Goal: Information Seeking & Learning: Learn about a topic

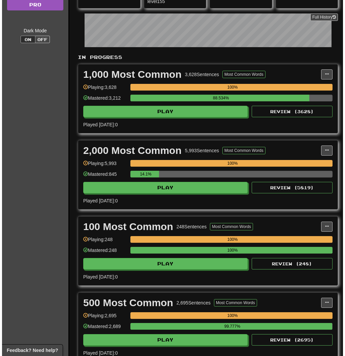
scroll to position [108, 0]
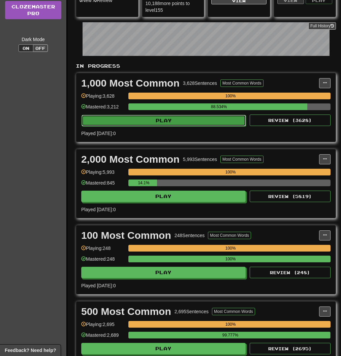
click at [179, 121] on button "Play" at bounding box center [164, 120] width 164 height 11
select select "**"
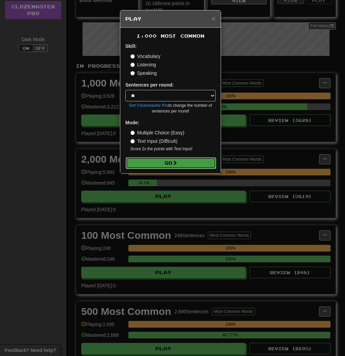
click at [179, 159] on button "Go" at bounding box center [171, 162] width 90 height 11
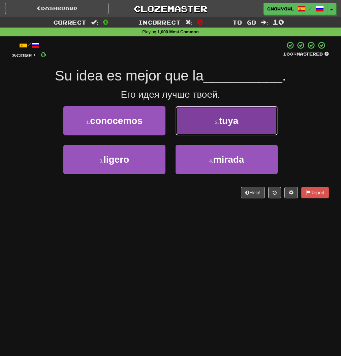
click at [202, 129] on button "2 . tuya" at bounding box center [227, 120] width 102 height 29
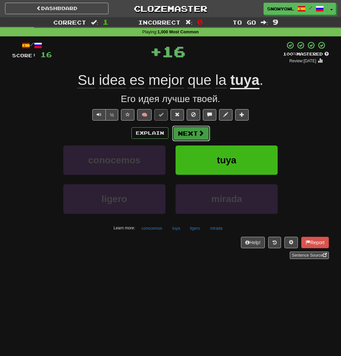
click at [193, 131] on button "Next" at bounding box center [191, 133] width 38 height 15
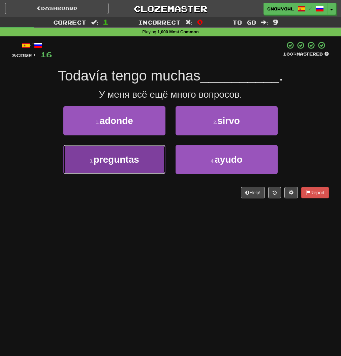
click at [148, 159] on button "3 . preguntas" at bounding box center [114, 159] width 102 height 29
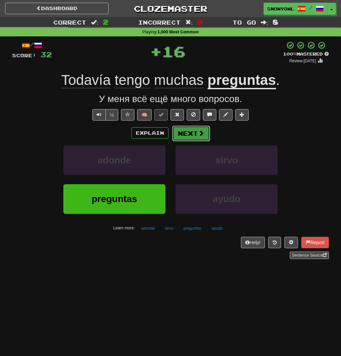
click at [181, 134] on button "Next" at bounding box center [191, 133] width 38 height 15
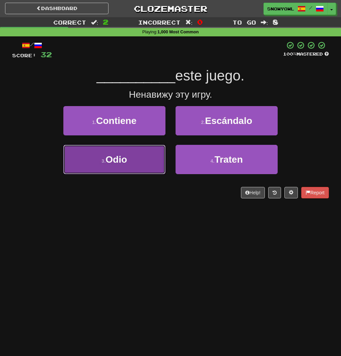
click at [152, 155] on button "3 . Odio" at bounding box center [114, 159] width 102 height 29
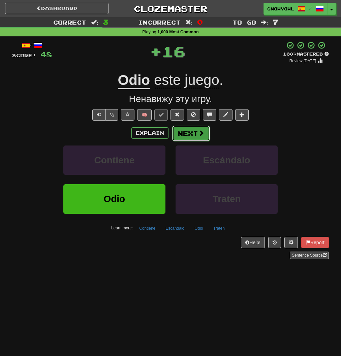
click at [185, 130] on button "Next" at bounding box center [191, 133] width 38 height 15
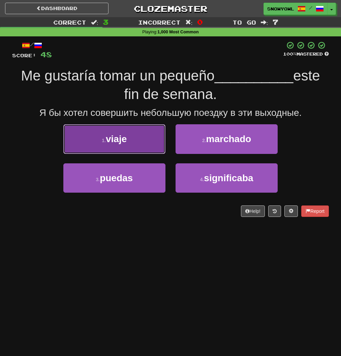
click at [163, 134] on button "1 . viaje" at bounding box center [114, 138] width 102 height 29
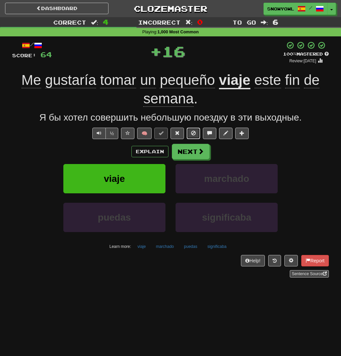
click at [191, 138] on button at bounding box center [193, 133] width 13 height 11
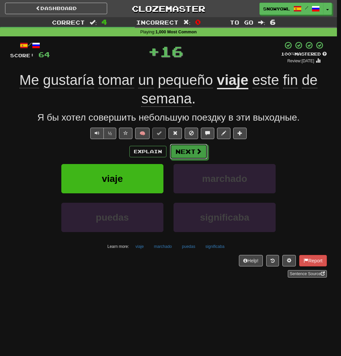
click at [190, 152] on button "Next" at bounding box center [189, 151] width 38 height 15
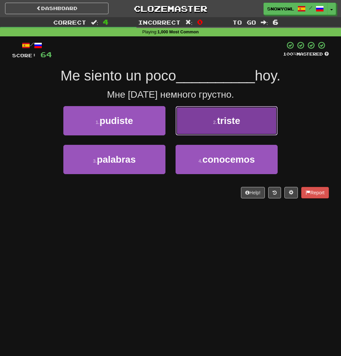
click at [217, 132] on button "2 . triste" at bounding box center [227, 120] width 102 height 29
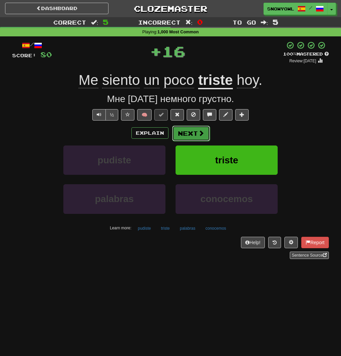
click at [200, 138] on button "Next" at bounding box center [191, 133] width 38 height 15
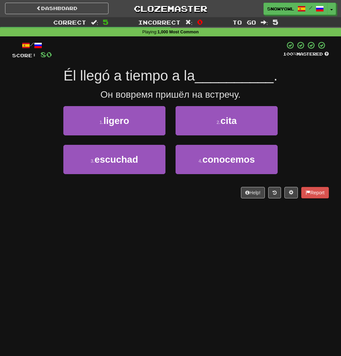
click at [201, 136] on div "2 . cita" at bounding box center [226, 125] width 112 height 39
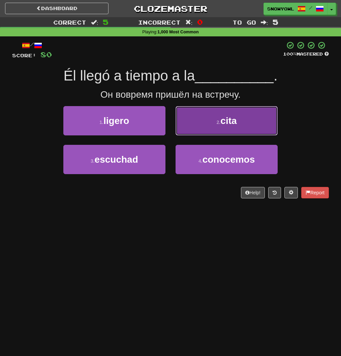
click at [204, 130] on button "2 . cita" at bounding box center [227, 120] width 102 height 29
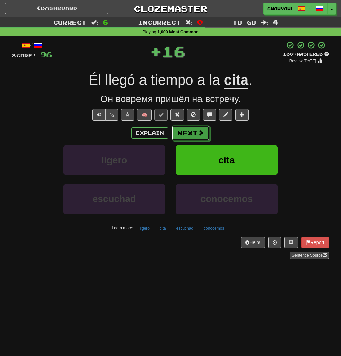
click at [204, 130] on button "Next" at bounding box center [191, 132] width 38 height 15
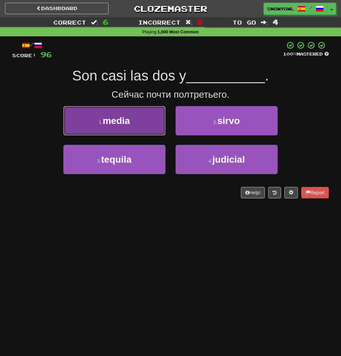
click at [163, 131] on button "1 . media" at bounding box center [114, 120] width 102 height 29
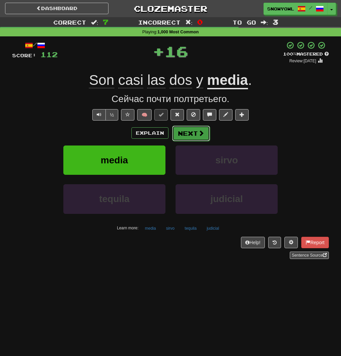
click at [198, 135] on span at bounding box center [201, 133] width 6 height 6
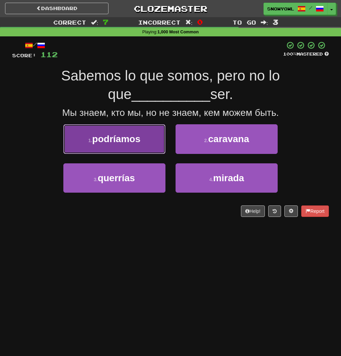
click at [147, 141] on button "1 . podríamos" at bounding box center [114, 138] width 102 height 29
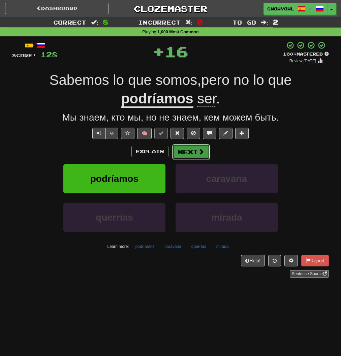
click at [188, 150] on button "Next" at bounding box center [191, 151] width 38 height 15
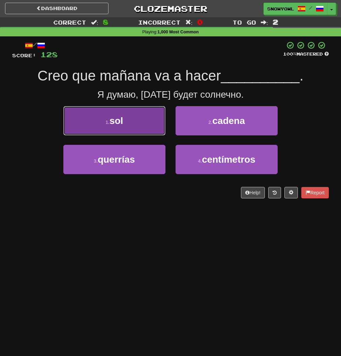
click at [153, 132] on button "1 . sol" at bounding box center [114, 120] width 102 height 29
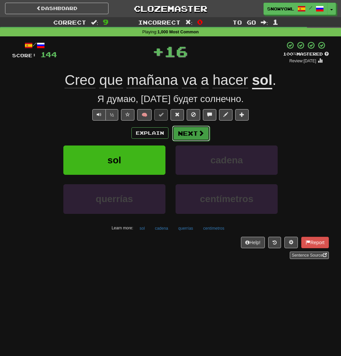
click at [186, 133] on button "Next" at bounding box center [191, 133] width 38 height 15
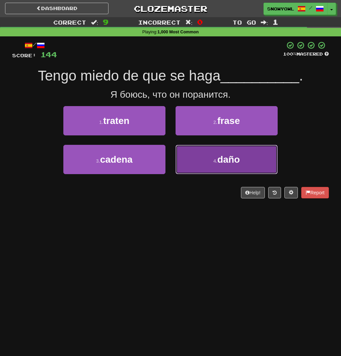
click at [190, 158] on button "4 . daño" at bounding box center [227, 159] width 102 height 29
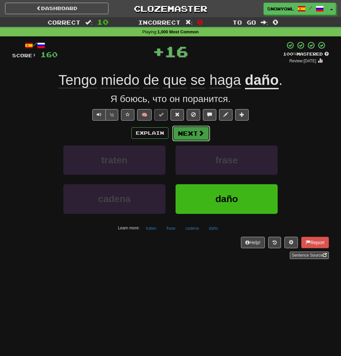
click at [189, 133] on button "Next" at bounding box center [191, 133] width 38 height 15
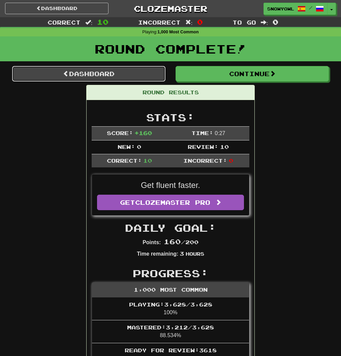
click at [142, 72] on link "Dashboard" at bounding box center [88, 73] width 153 height 15
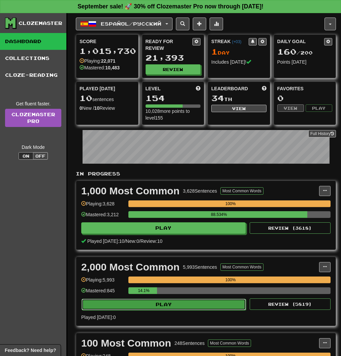
click at [166, 304] on button "Play" at bounding box center [164, 304] width 164 height 11
select select "**"
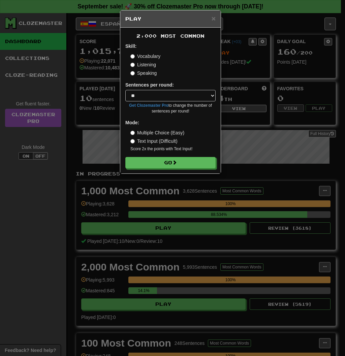
click at [172, 141] on label "Text Input (Difficult)" at bounding box center [153, 141] width 47 height 7
click at [179, 159] on button "Go" at bounding box center [171, 162] width 90 height 11
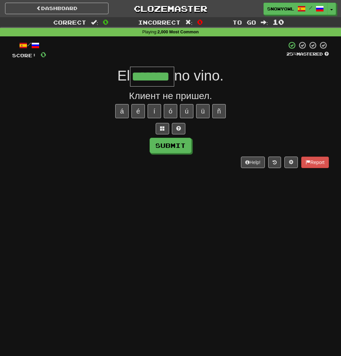
type input "*******"
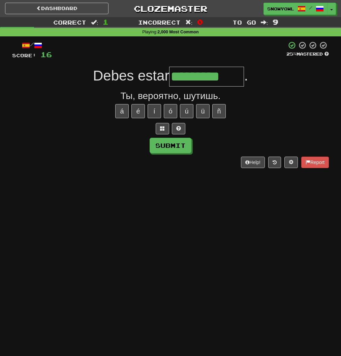
type input "*********"
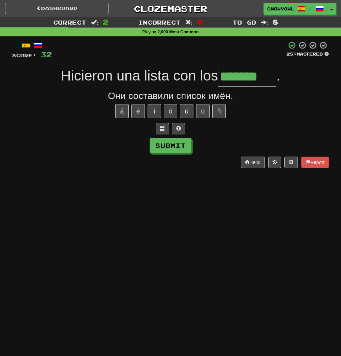
type input "*******"
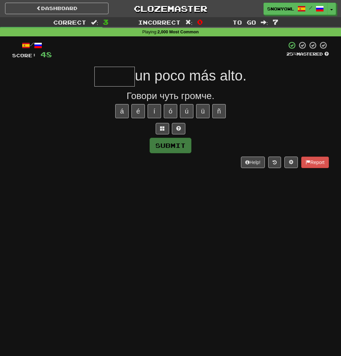
type input "*"
type input "*****"
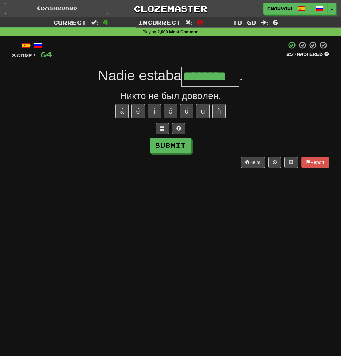
type input "********"
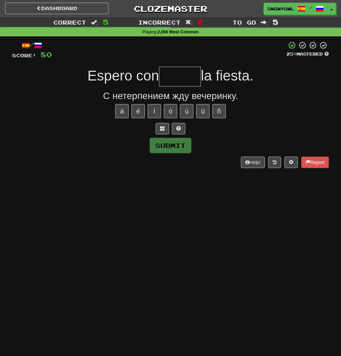
type input "*"
click at [182, 77] on input "text" at bounding box center [180, 77] width 42 height 20
click at [162, 129] on span at bounding box center [162, 128] width 5 height 5
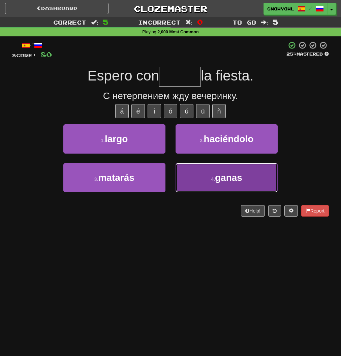
click at [206, 176] on button "4 . ganas" at bounding box center [227, 177] width 102 height 29
type input "*****"
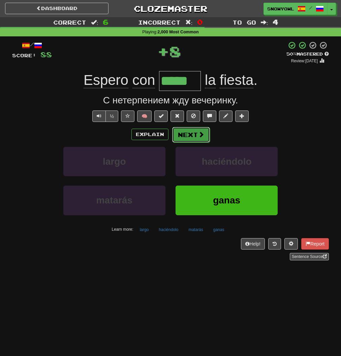
click at [189, 137] on button "Next" at bounding box center [191, 134] width 38 height 15
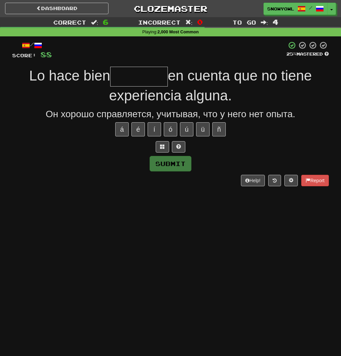
type input "*"
click at [167, 147] on button at bounding box center [162, 146] width 13 height 11
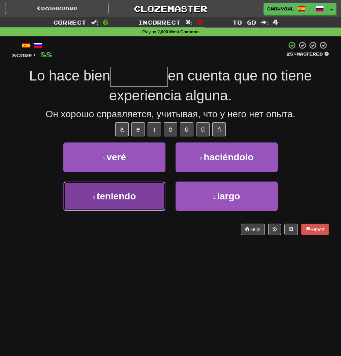
click at [139, 186] on button "3 . teniendo" at bounding box center [114, 196] width 102 height 29
type input "********"
